Goal: Information Seeking & Learning: Learn about a topic

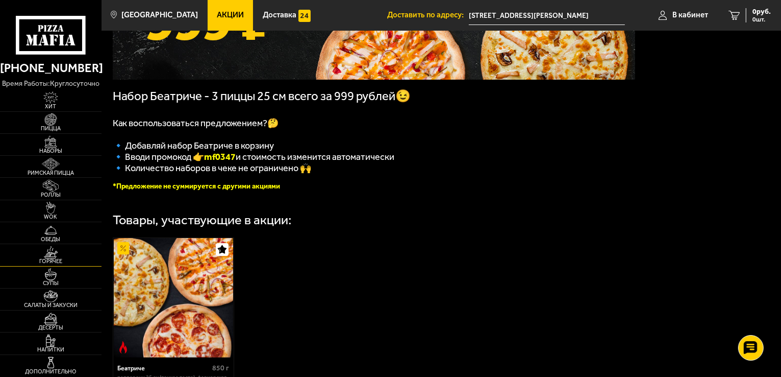
scroll to position [204, 0]
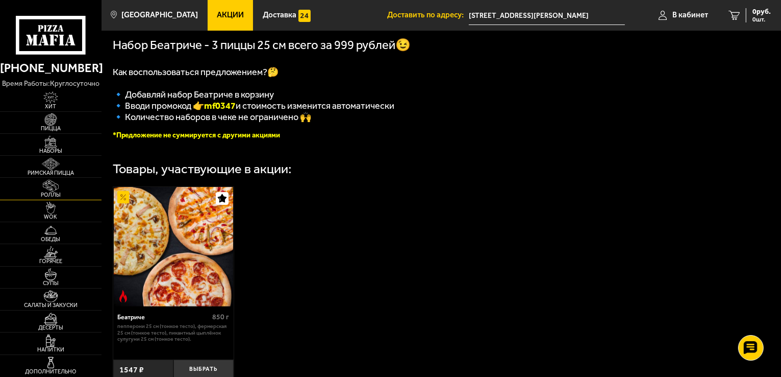
click at [61, 182] on img at bounding box center [50, 186] width 31 height 12
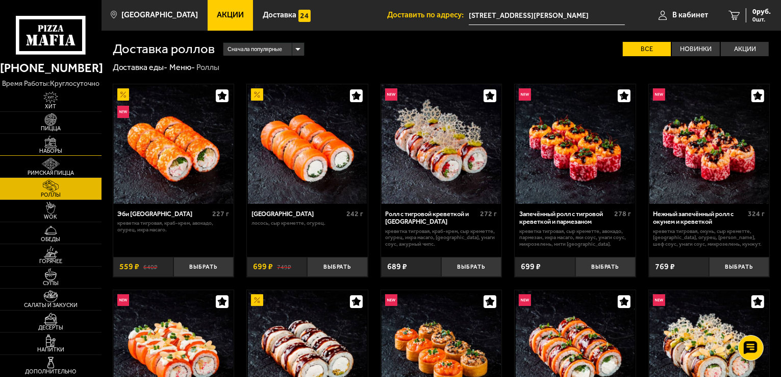
click at [46, 146] on img at bounding box center [50, 142] width 31 height 12
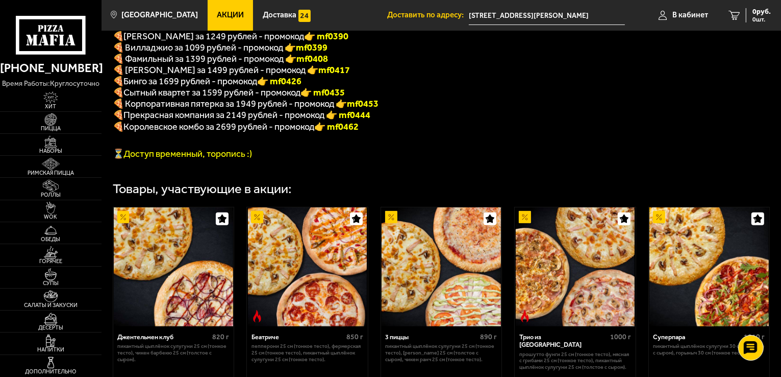
scroll to position [367, 0]
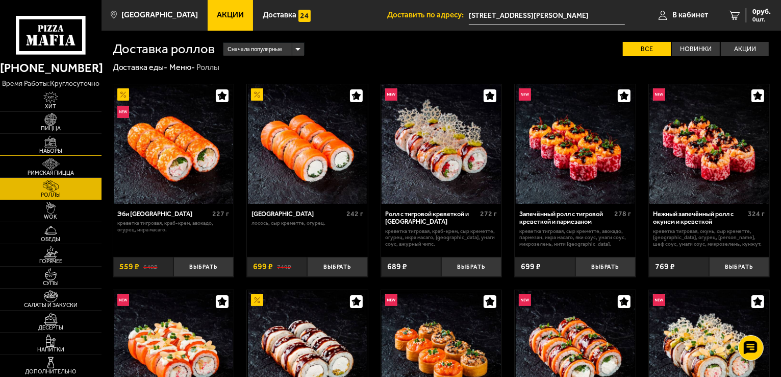
click at [49, 139] on img at bounding box center [50, 142] width 31 height 12
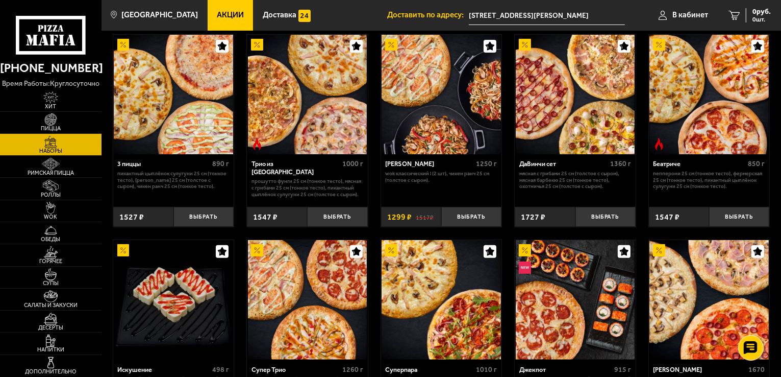
scroll to position [204, 0]
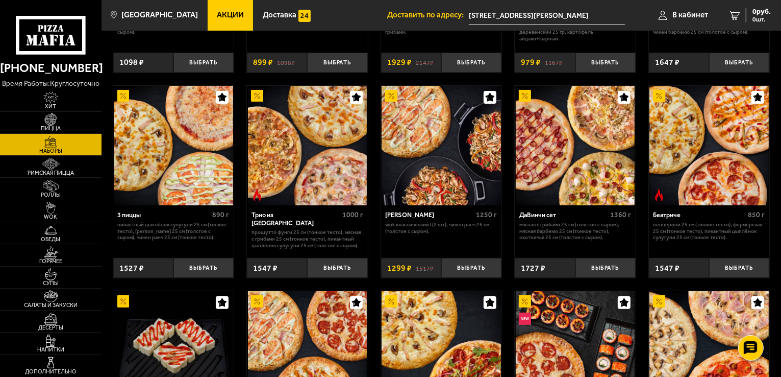
click at [217, 17] on span "Акции" at bounding box center [230, 15] width 27 height 8
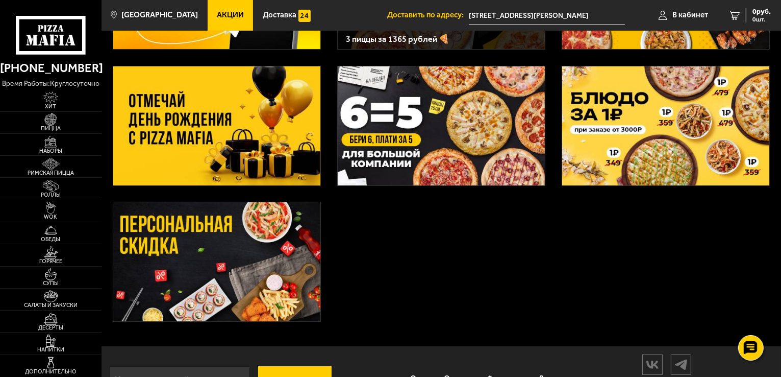
scroll to position [189, 0]
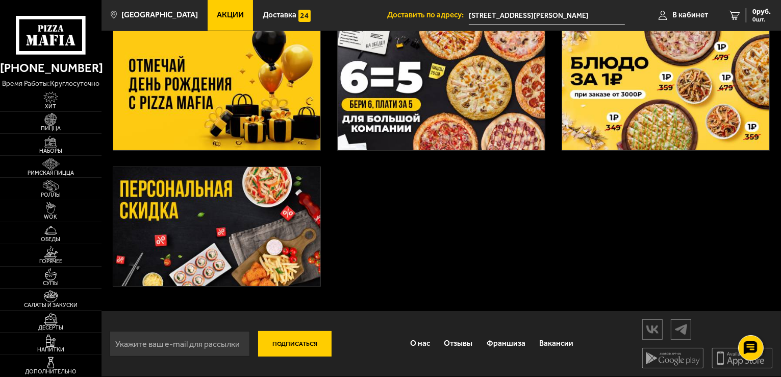
click at [259, 123] on img at bounding box center [216, 90] width 207 height 119
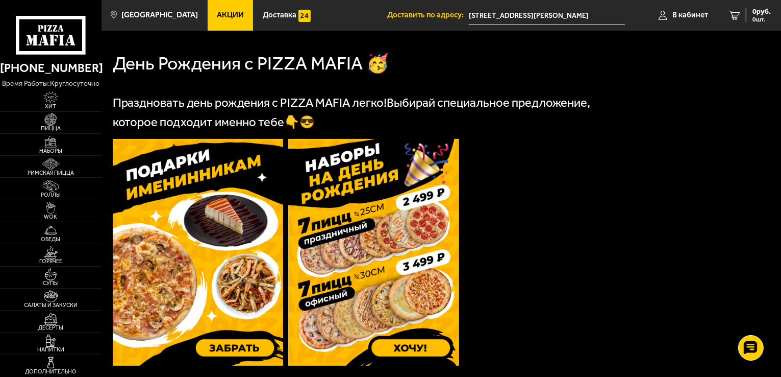
scroll to position [306, 0]
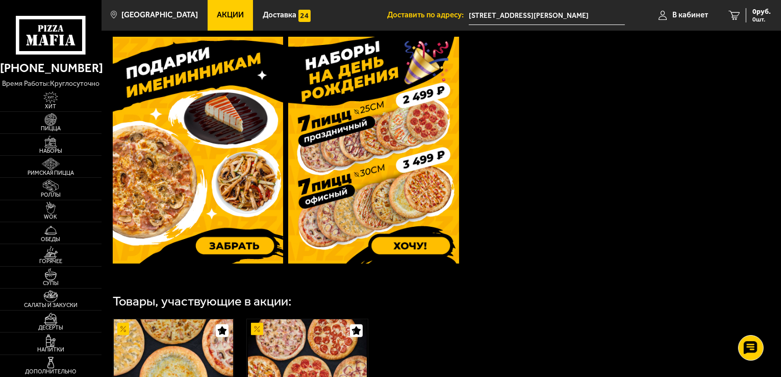
click at [214, 243] on img at bounding box center [198, 150] width 171 height 227
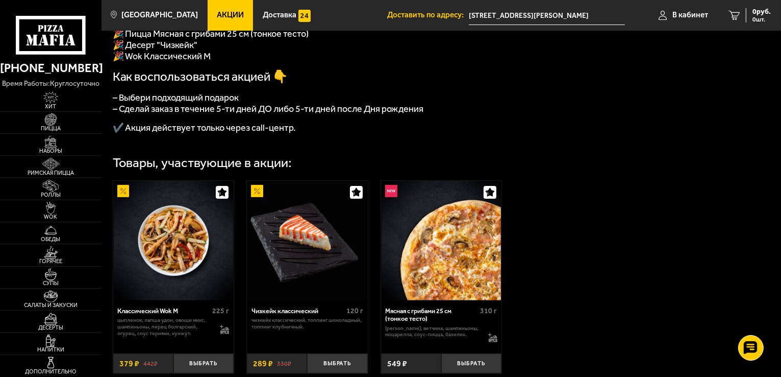
scroll to position [153, 0]
